Goal: Use online tool/utility: Utilize a website feature to perform a specific function

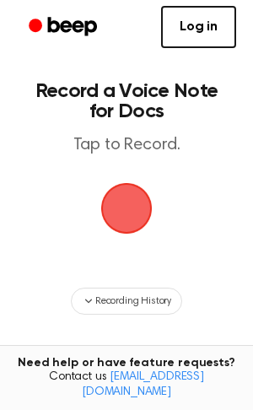
click at [124, 185] on span "button" at bounding box center [126, 208] width 47 height 47
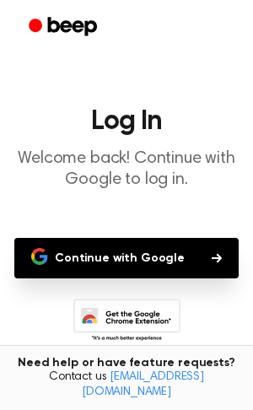
click at [110, 248] on button "Continue with Google" at bounding box center [126, 258] width 224 height 40
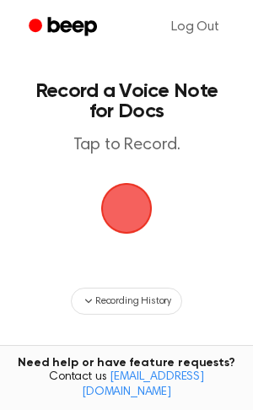
click at [150, 194] on span "button" at bounding box center [126, 208] width 47 height 47
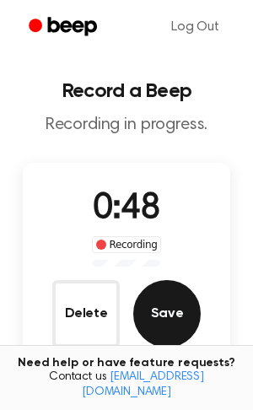
click at [181, 313] on button "Save" at bounding box center [166, 313] width 67 height 67
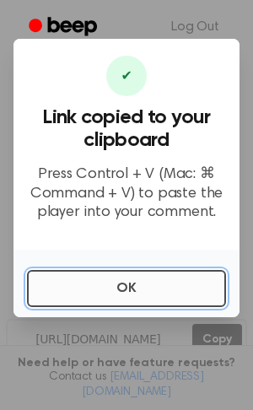
click at [74, 277] on button "OK" at bounding box center [126, 288] width 199 height 37
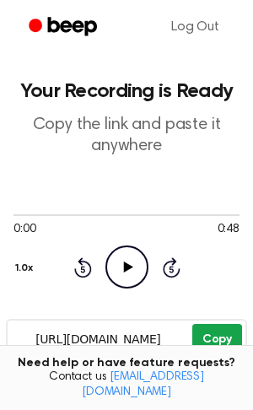
click at [212, 336] on button "Copy" at bounding box center [217, 339] width 50 height 31
